Goal: Navigation & Orientation: Understand site structure

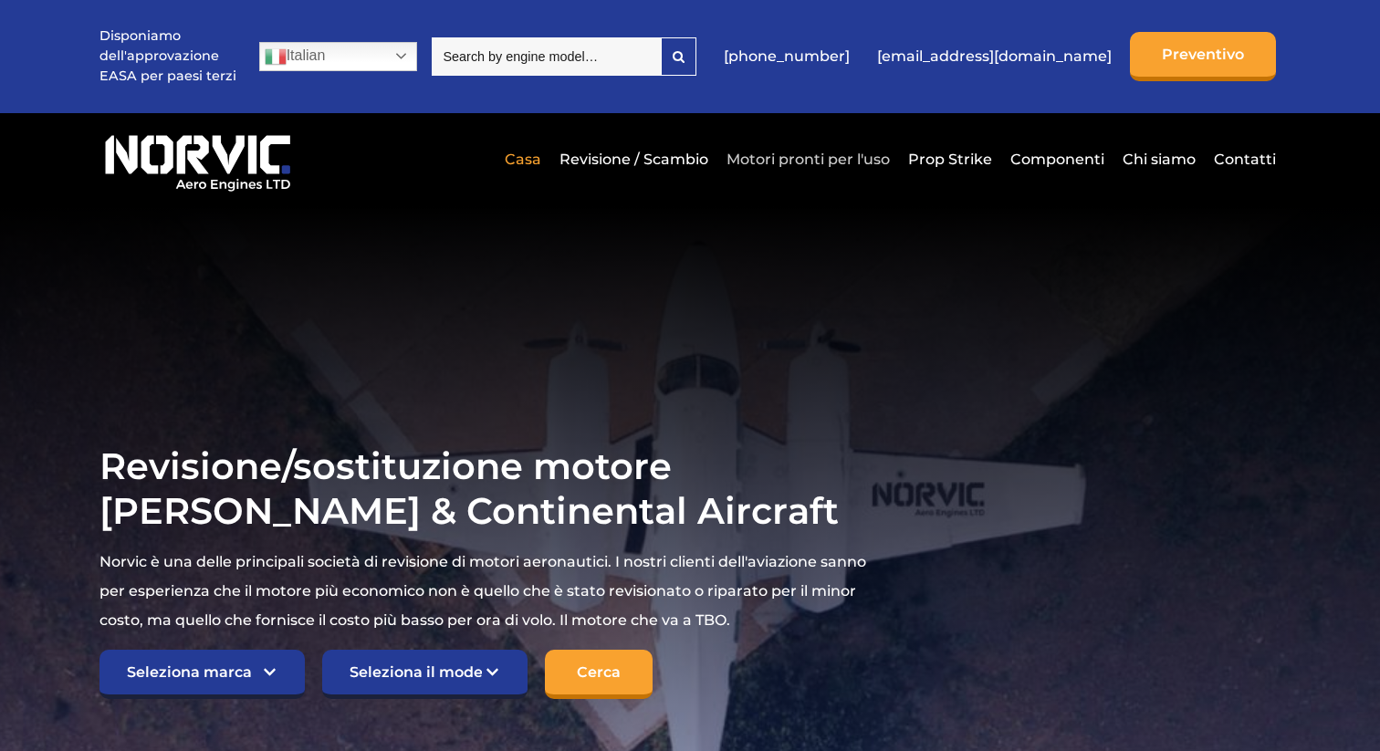
click at [818, 156] on link "Motori pronti per l'uso" at bounding box center [808, 159] width 172 height 45
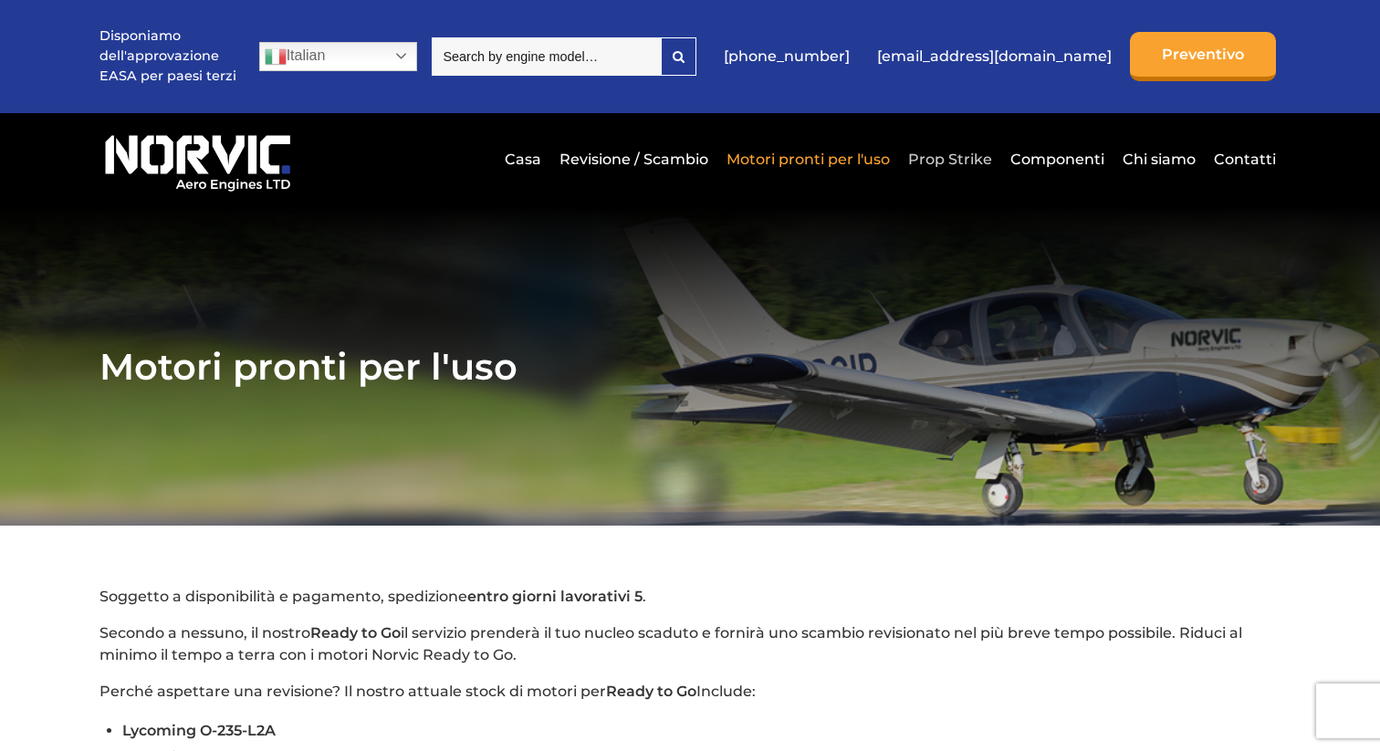
click at [962, 153] on link "Prop Strike" at bounding box center [949, 159] width 93 height 45
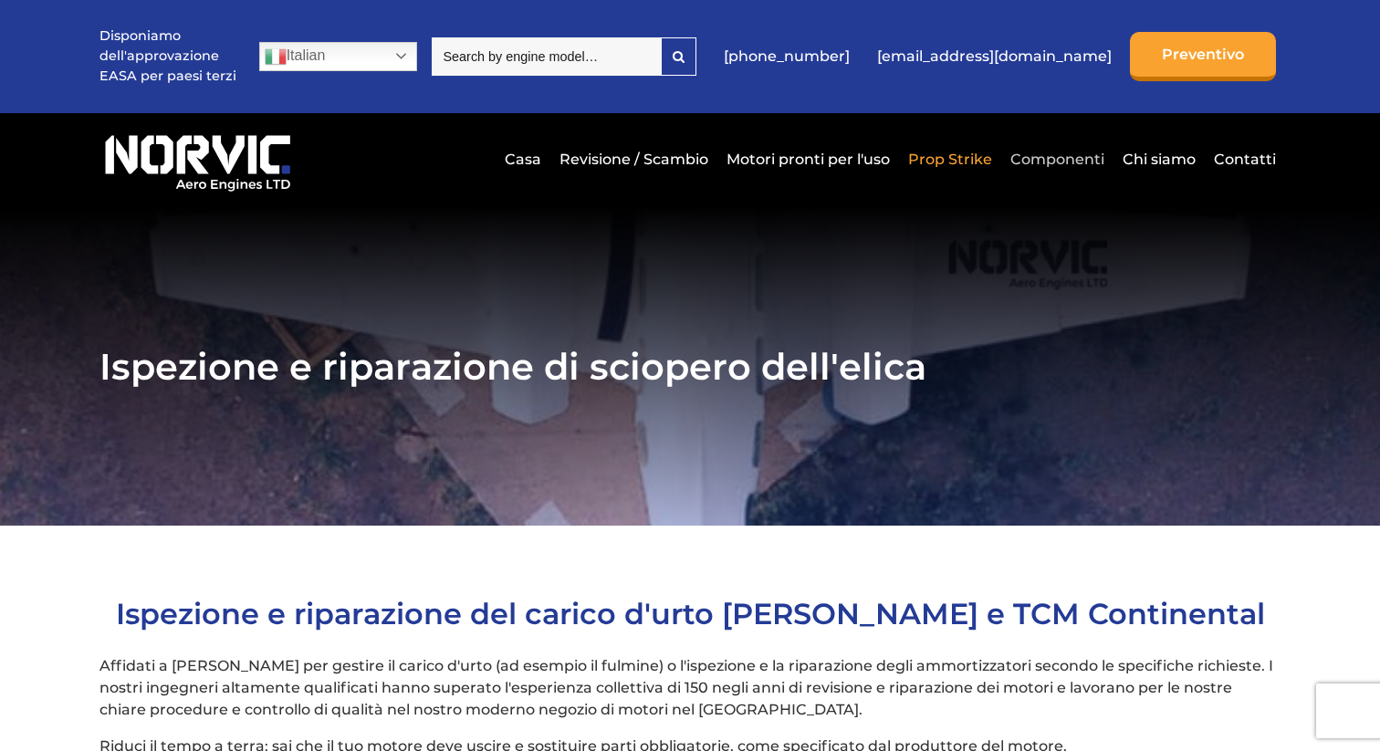
click at [1082, 161] on link "Componenti" at bounding box center [1056, 159] width 103 height 45
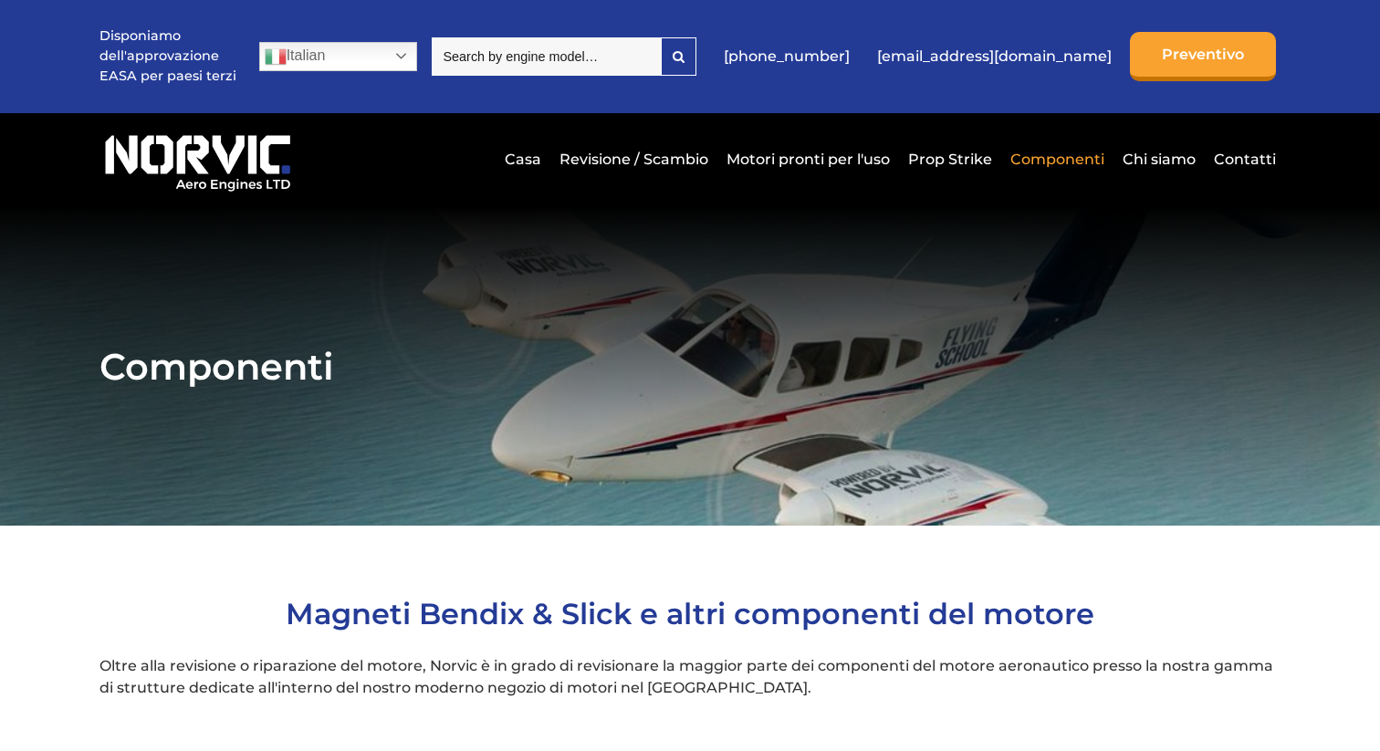
click at [1149, 161] on link "Chi siamo" at bounding box center [1159, 159] width 82 height 45
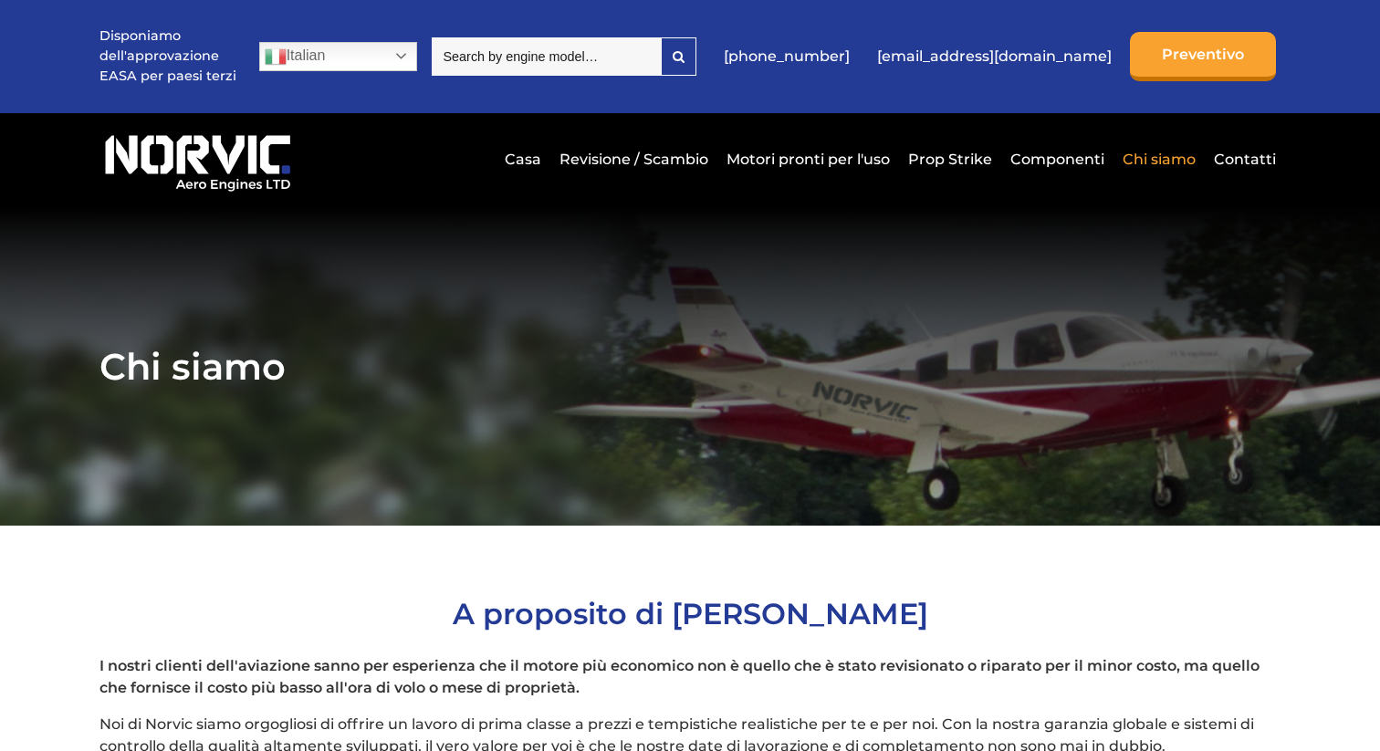
click at [1068, 344] on h1 "Chi siamo" at bounding box center [690, 366] width 1182 height 45
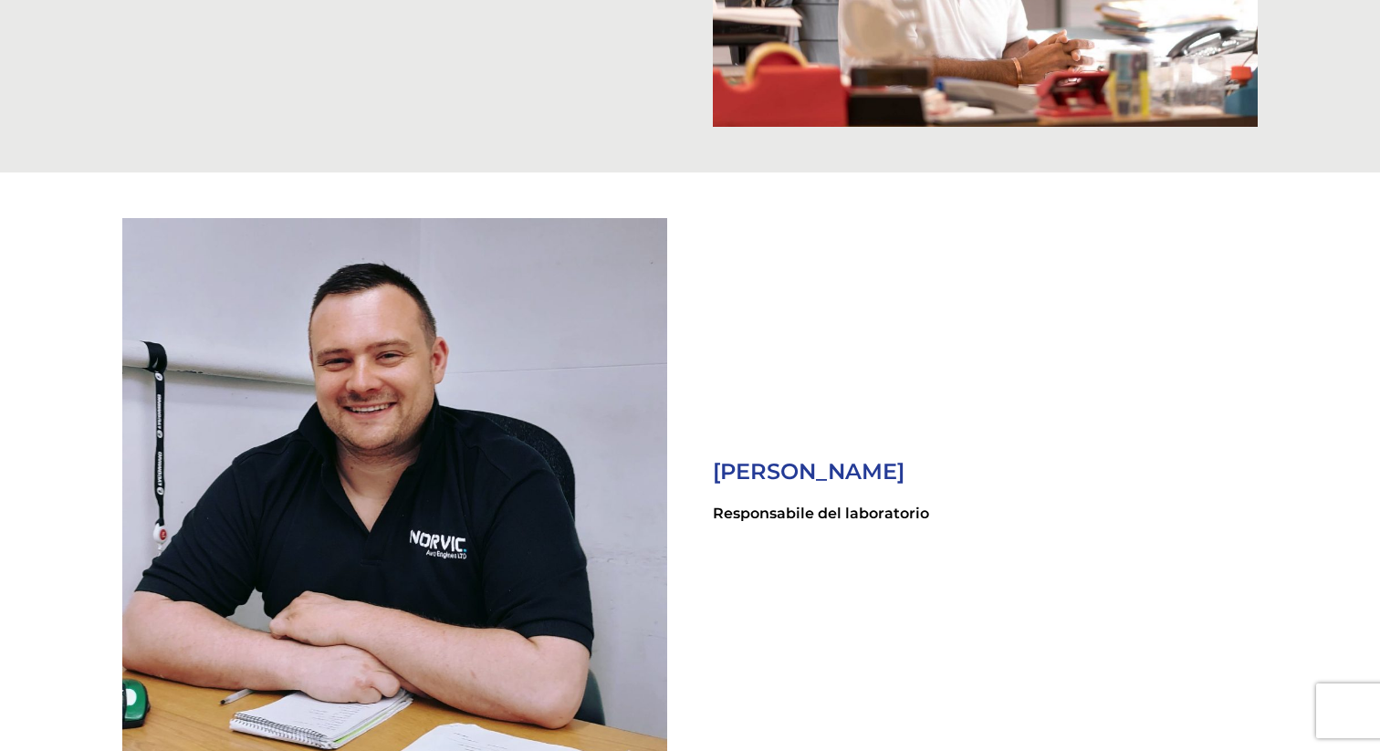
scroll to position [2147, 0]
